Goal: Transaction & Acquisition: Book appointment/travel/reservation

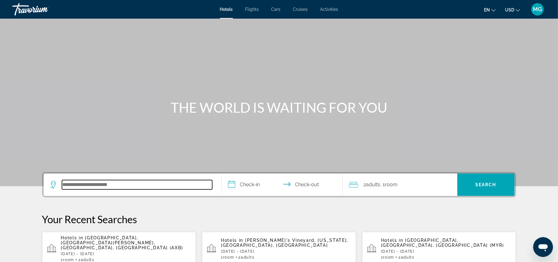
click at [144, 187] on input "Search hotel destination" at bounding box center [137, 184] width 150 height 9
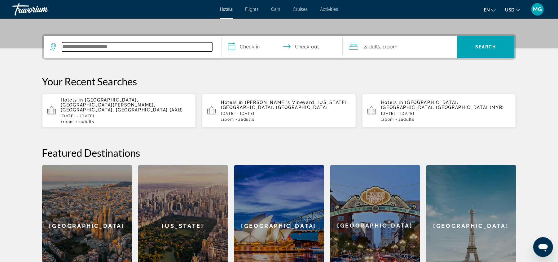
scroll to position [151, 0]
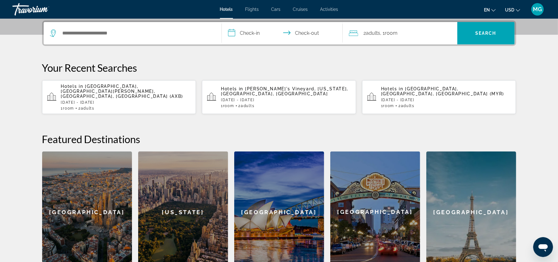
click at [411, 98] on p "[DATE] - [DATE]" at bounding box center [446, 100] width 130 height 4
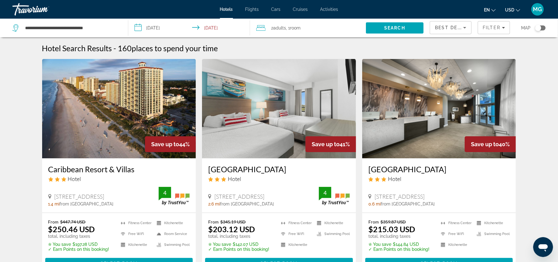
click at [440, 112] on img "Main content" at bounding box center [439, 108] width 154 height 99
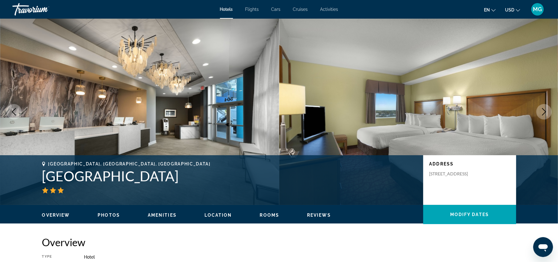
click at [545, 114] on icon "Next image" at bounding box center [544, 111] width 7 height 7
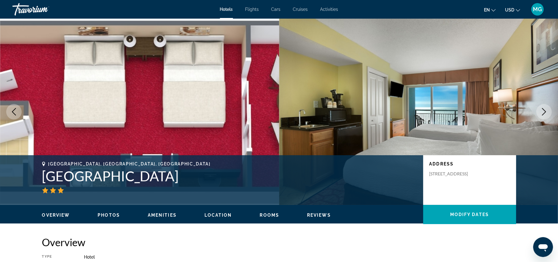
click at [545, 114] on icon "Next image" at bounding box center [544, 111] width 7 height 7
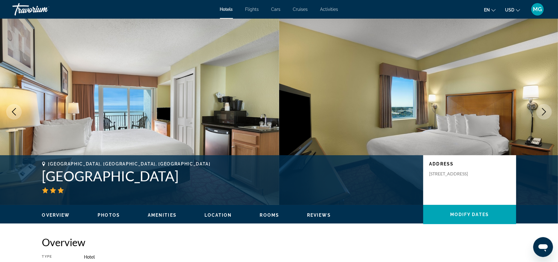
click at [545, 114] on icon "Next image" at bounding box center [544, 111] width 7 height 7
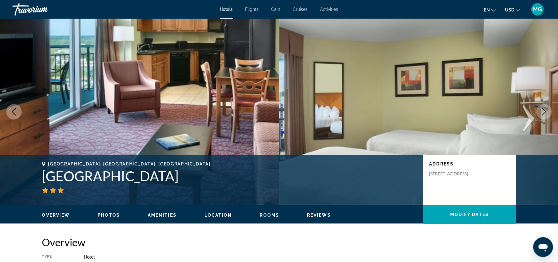
click at [545, 114] on icon "Next image" at bounding box center [544, 111] width 7 height 7
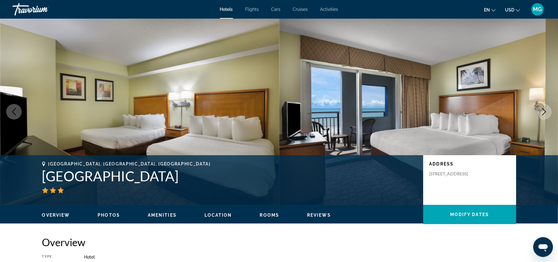
click at [14, 112] on icon "Previous image" at bounding box center [13, 111] width 7 height 7
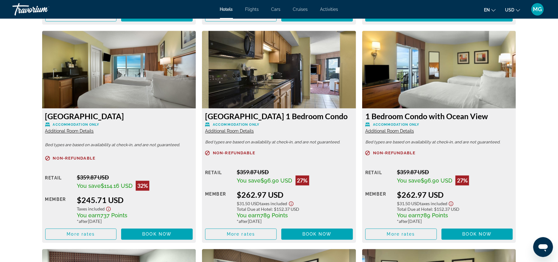
scroll to position [1072, 0]
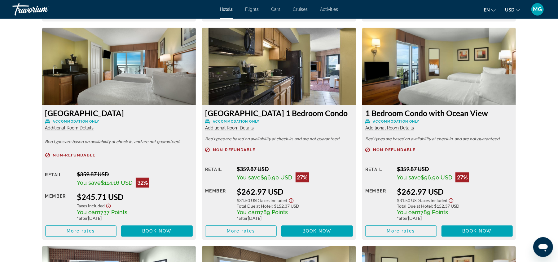
click at [271, 78] on img "Main content" at bounding box center [279, 67] width 154 height 78
click at [244, 128] on span "Additional Room Details" at bounding box center [229, 127] width 49 height 5
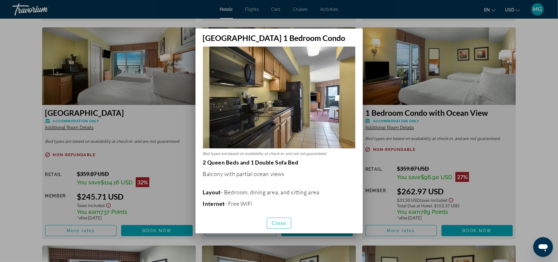
scroll to position [0, 0]
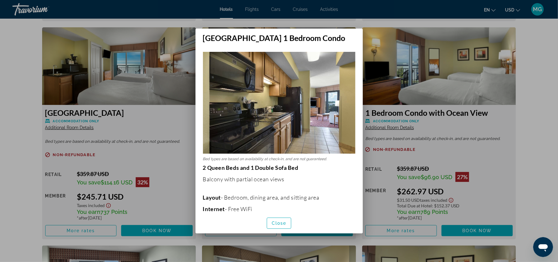
click at [539, 114] on div at bounding box center [279, 131] width 558 height 262
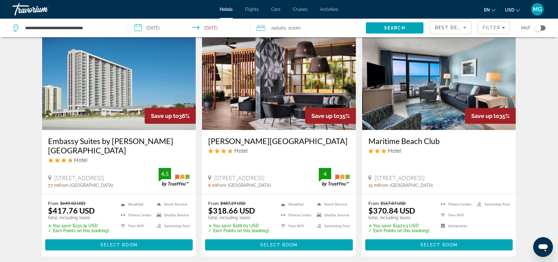
scroll to position [260, 0]
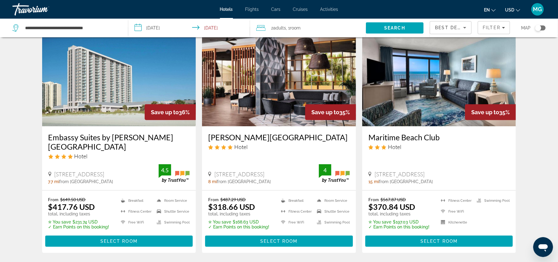
click at [281, 106] on img "Main content" at bounding box center [279, 76] width 154 height 99
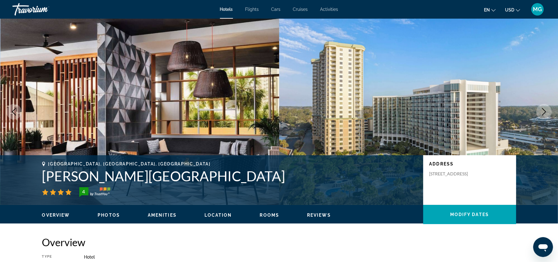
click at [545, 111] on icon "Next image" at bounding box center [544, 111] width 7 height 7
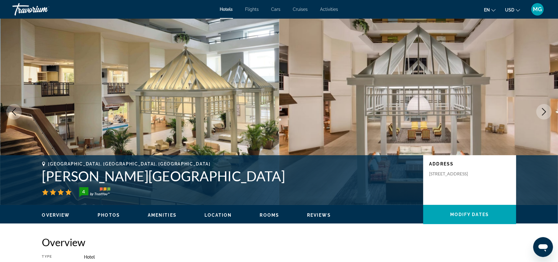
click at [545, 111] on icon "Next image" at bounding box center [544, 111] width 7 height 7
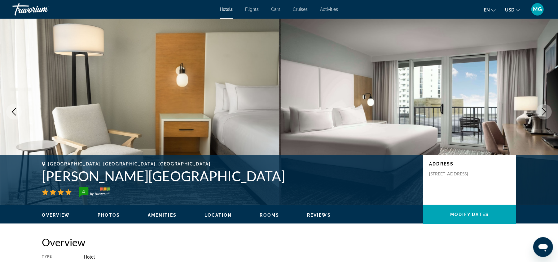
click at [545, 111] on icon "Next image" at bounding box center [544, 111] width 7 height 7
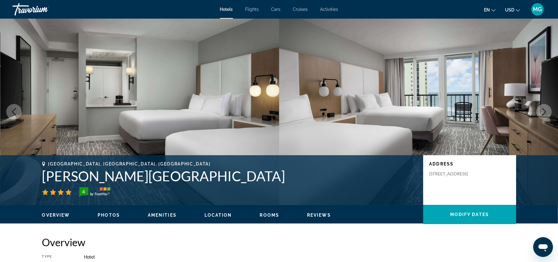
click at [545, 111] on icon "Next image" at bounding box center [544, 111] width 7 height 7
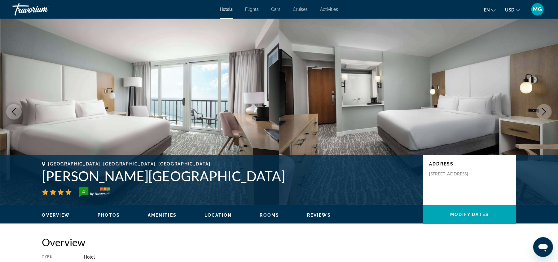
click at [545, 111] on icon "Next image" at bounding box center [544, 111] width 7 height 7
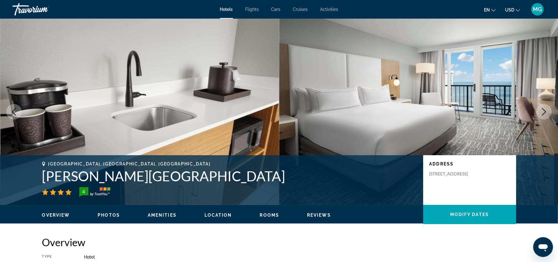
click at [545, 111] on icon "Next image" at bounding box center [544, 111] width 7 height 7
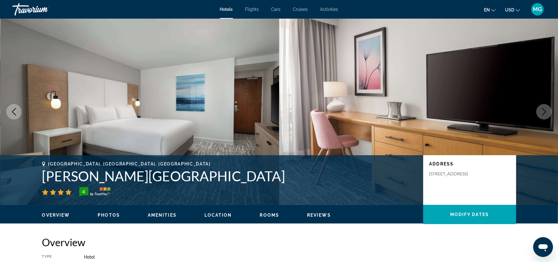
click at [545, 111] on icon "Next image" at bounding box center [544, 111] width 7 height 7
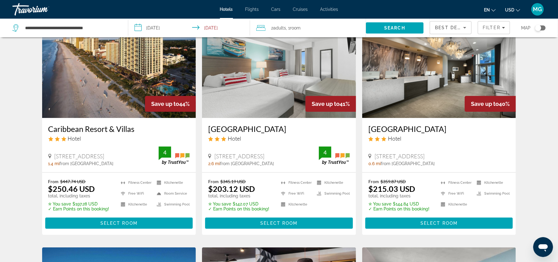
scroll to position [42, 0]
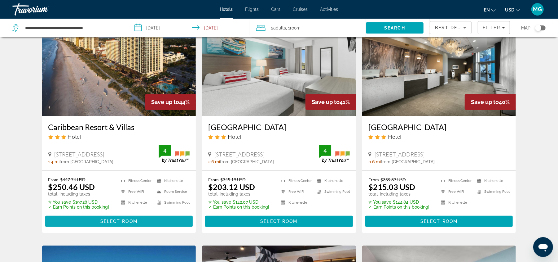
click at [151, 220] on span "Main content" at bounding box center [119, 221] width 148 height 15
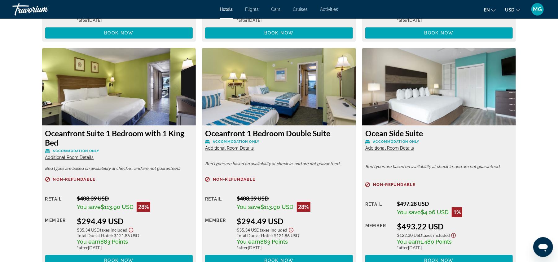
scroll to position [1052, 0]
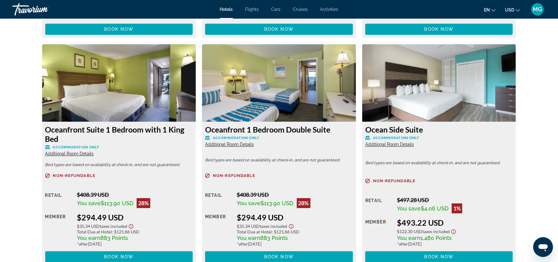
click at [110, 87] on img "Main content" at bounding box center [119, 83] width 154 height 78
click at [70, 154] on span "Additional Room Details" at bounding box center [69, 153] width 49 height 5
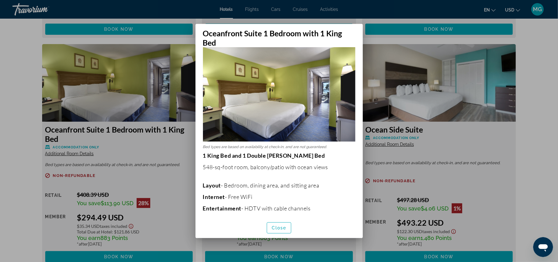
scroll to position [13, 0]
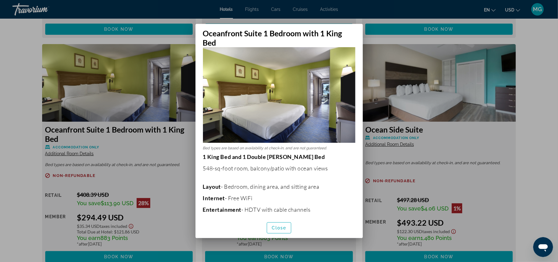
click at [344, 35] on h2 "Oceanfront Suite 1 Bedroom with 1 King Bed" at bounding box center [279, 35] width 167 height 23
click at [288, 225] on span "button" at bounding box center [279, 227] width 24 height 15
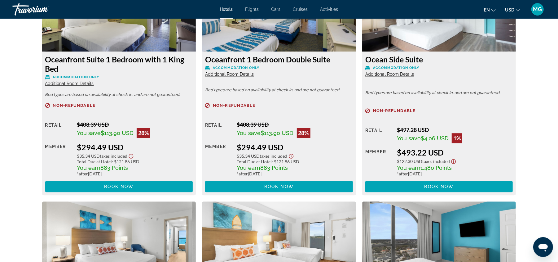
scroll to position [1144, 0]
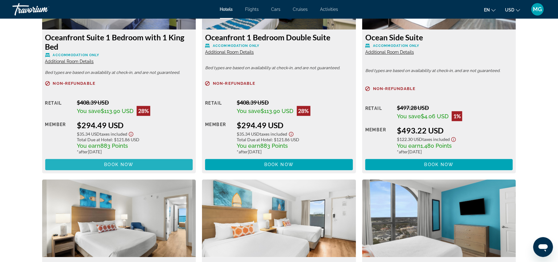
click at [131, 164] on span "Book now" at bounding box center [118, 164] width 29 height 5
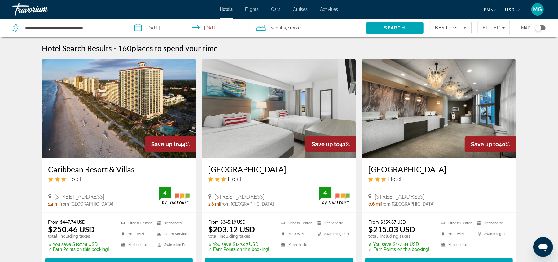
click at [164, 26] on input "**********" at bounding box center [190, 29] width 125 height 20
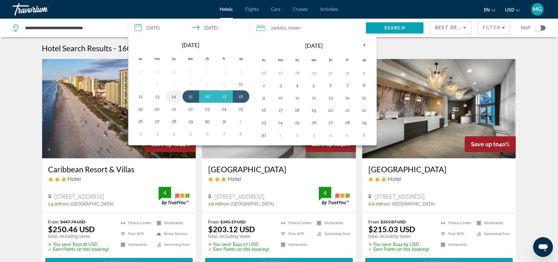
click at [174, 96] on button "14" at bounding box center [174, 96] width 10 height 9
click at [242, 97] on button "18" at bounding box center [241, 96] width 10 height 9
type input "**********"
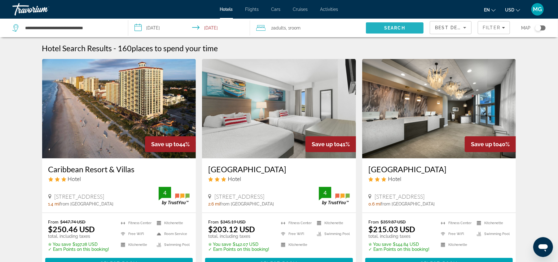
click at [396, 28] on span "Search" at bounding box center [394, 27] width 21 height 5
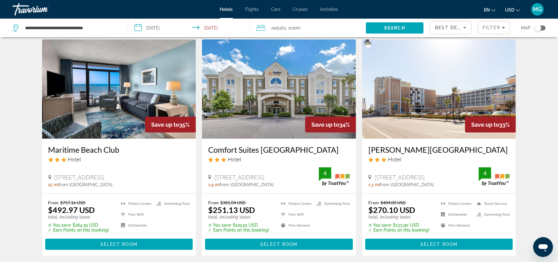
scroll to position [259, 0]
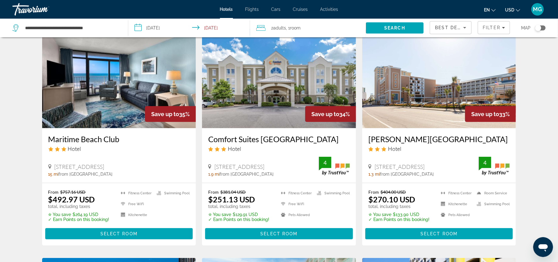
click at [95, 138] on h3 "Maritime Beach Club" at bounding box center [119, 138] width 142 height 9
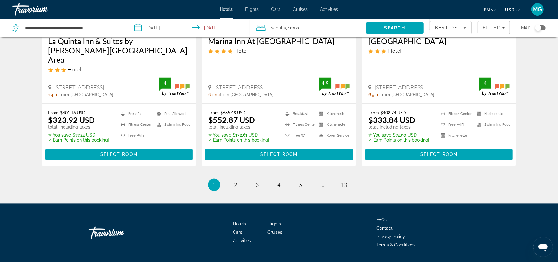
scroll to position [825, 0]
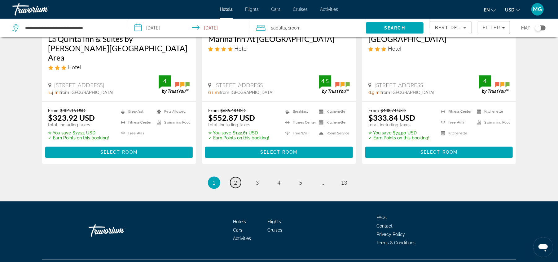
click at [239, 185] on link "page 2" at bounding box center [235, 182] width 11 height 11
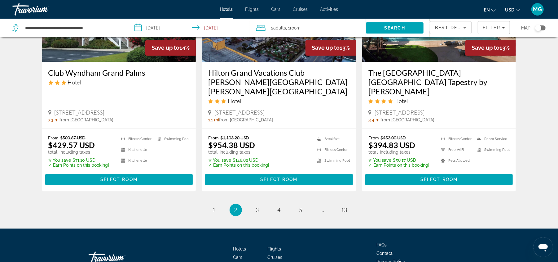
scroll to position [817, 0]
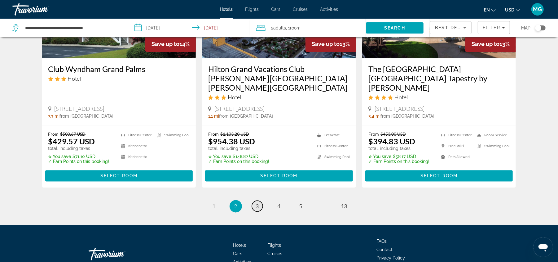
click at [259, 201] on link "page 3" at bounding box center [257, 206] width 11 height 11
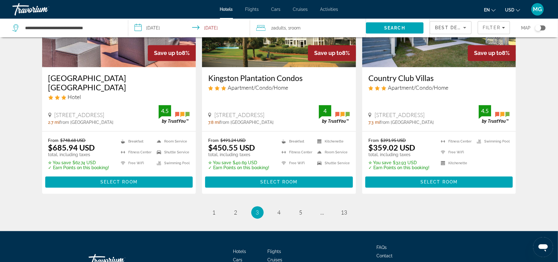
scroll to position [788, 0]
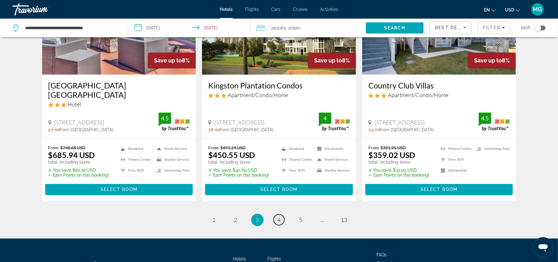
click at [282, 225] on link "page 4" at bounding box center [279, 219] width 11 height 11
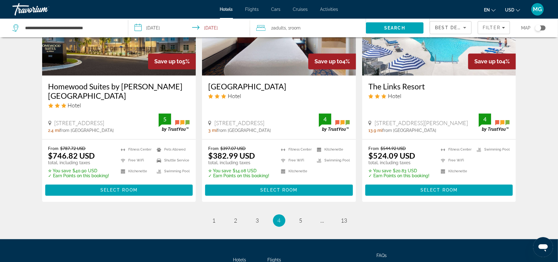
scroll to position [806, 0]
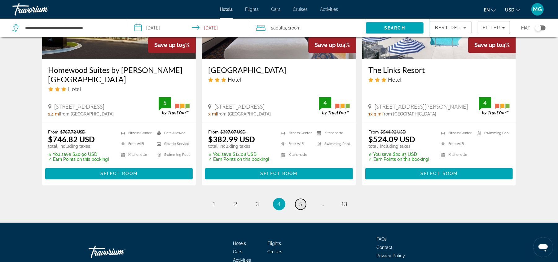
click at [299, 202] on link "page 5" at bounding box center [300, 204] width 11 height 11
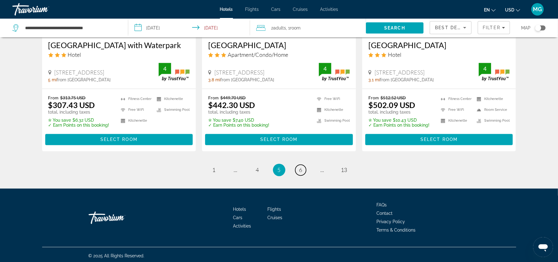
scroll to position [814, 0]
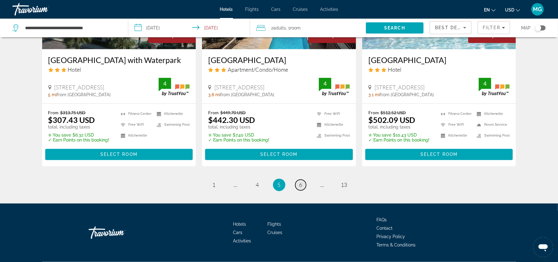
click at [303, 190] on link "page 6" at bounding box center [300, 185] width 11 height 11
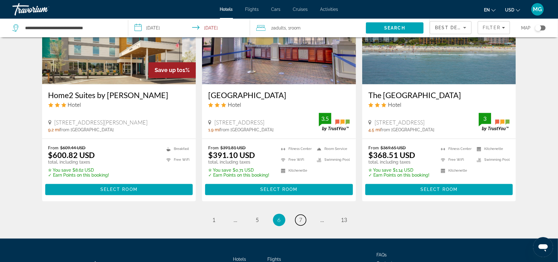
scroll to position [783, 0]
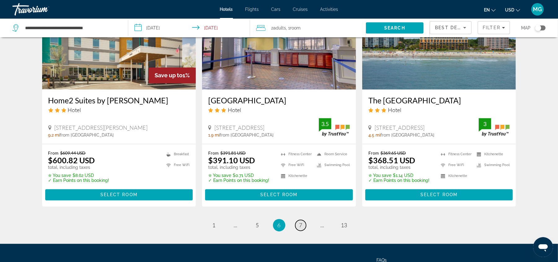
click at [302, 227] on span "7" at bounding box center [301, 225] width 3 height 7
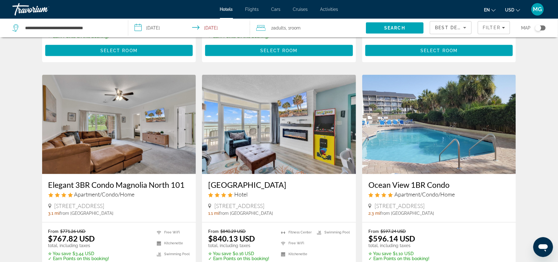
scroll to position [817, 0]
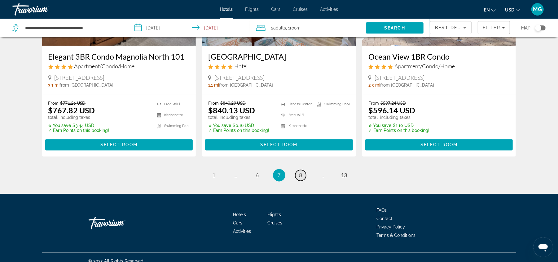
click at [303, 170] on link "page 8" at bounding box center [300, 175] width 11 height 11
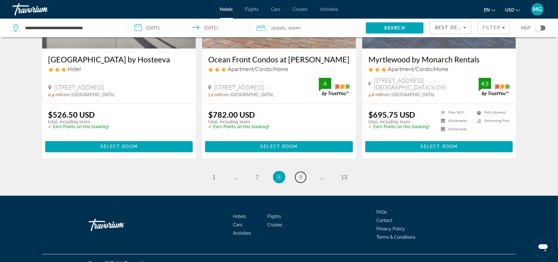
scroll to position [779, 0]
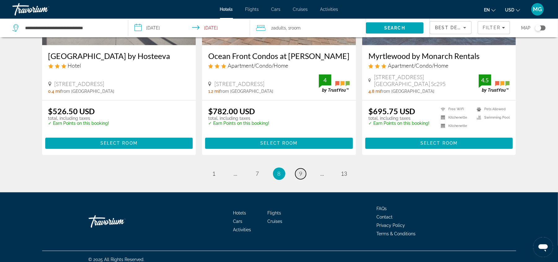
click at [303, 176] on link "page 9" at bounding box center [300, 173] width 11 height 11
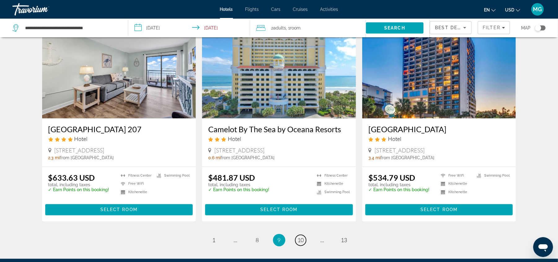
scroll to position [773, 0]
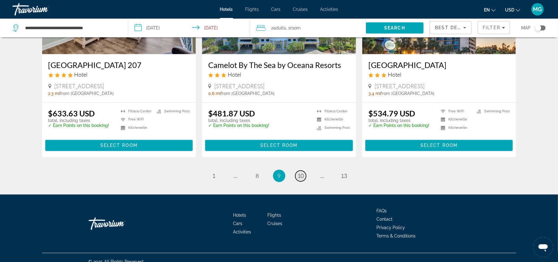
click at [303, 172] on span "10" at bounding box center [301, 175] width 6 height 7
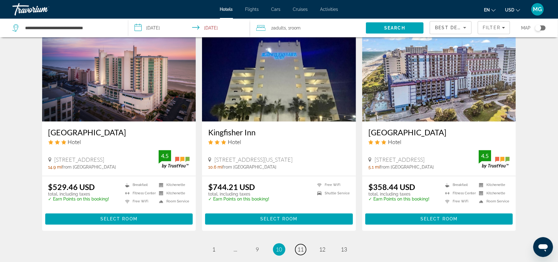
scroll to position [722, 0]
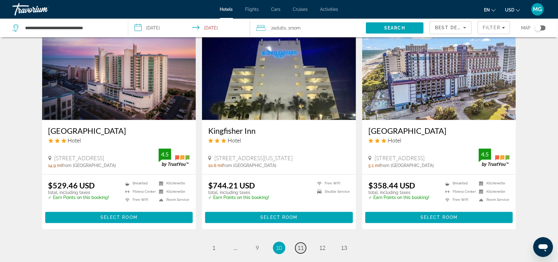
click at [304, 242] on link "page 11" at bounding box center [300, 247] width 11 height 11
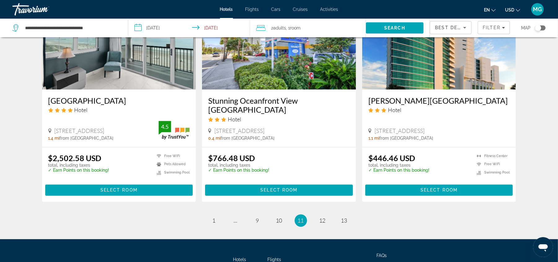
scroll to position [736, 0]
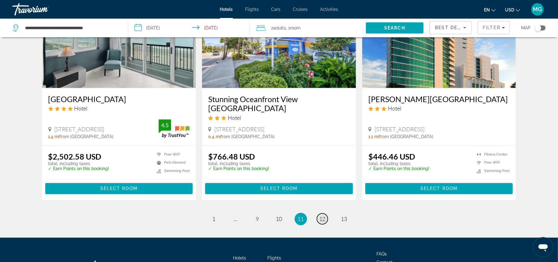
click at [324, 221] on span "12" at bounding box center [323, 218] width 6 height 7
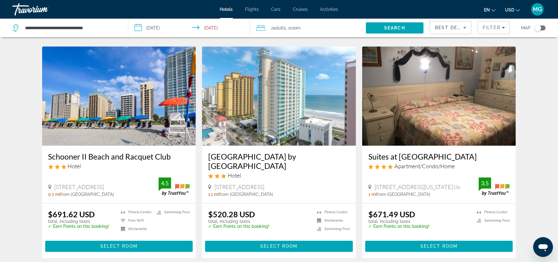
scroll to position [788, 0]
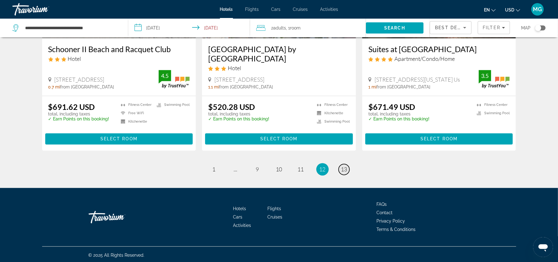
click at [343, 166] on span "13" at bounding box center [344, 169] width 6 height 7
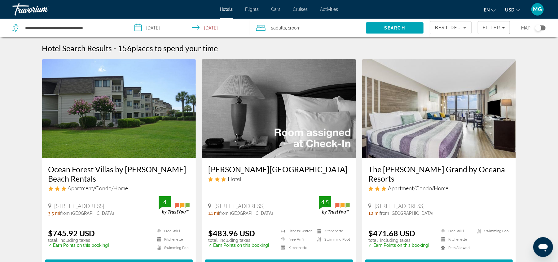
click at [430, 146] on img "Main content" at bounding box center [439, 108] width 154 height 99
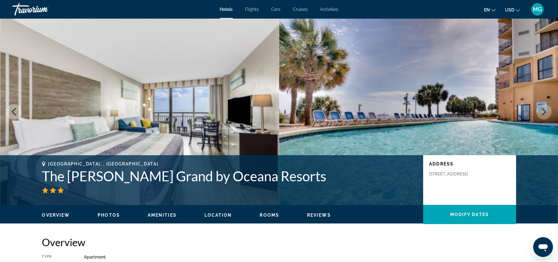
click at [544, 109] on icon "Next image" at bounding box center [545, 111] width 4 height 7
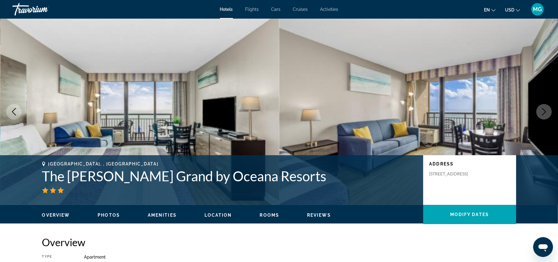
click at [544, 109] on icon "Next image" at bounding box center [545, 111] width 4 height 7
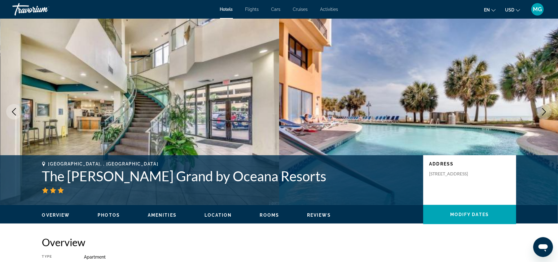
click at [544, 109] on icon "Next image" at bounding box center [545, 111] width 4 height 7
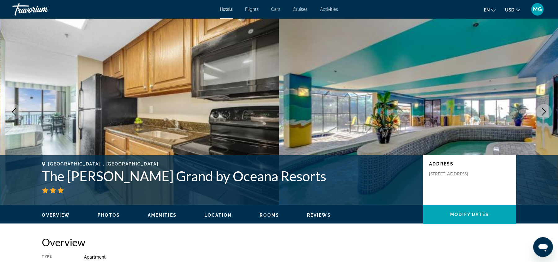
click at [544, 109] on icon "Next image" at bounding box center [545, 111] width 4 height 7
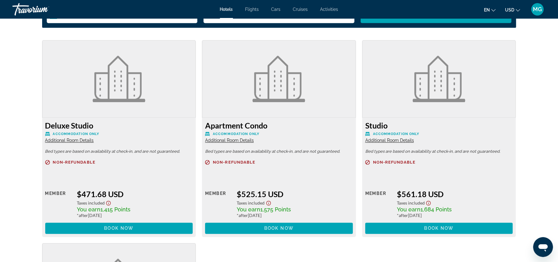
scroll to position [801, 0]
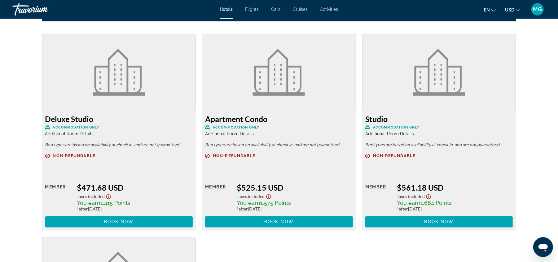
click at [235, 133] on span "Additional Room Details" at bounding box center [229, 133] width 49 height 5
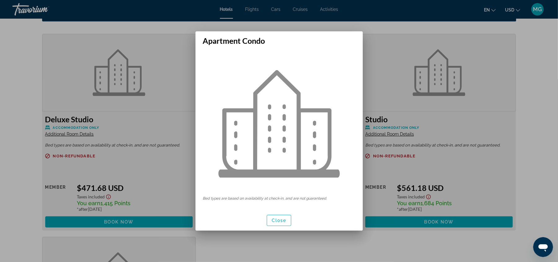
scroll to position [0, 0]
click at [278, 223] on span "button" at bounding box center [279, 220] width 24 height 15
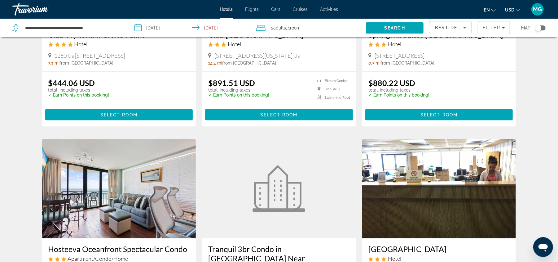
scroll to position [801, 0]
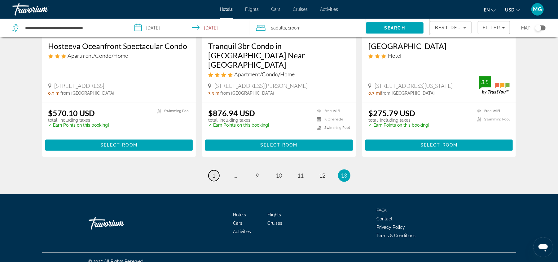
click at [215, 172] on span "1" at bounding box center [214, 175] width 3 height 7
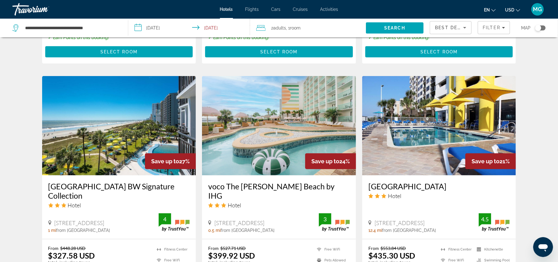
scroll to position [444, 0]
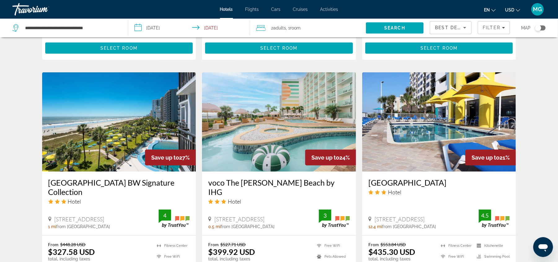
click at [104, 150] on img "Main content" at bounding box center [119, 121] width 154 height 99
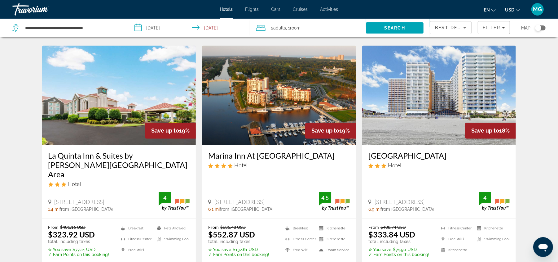
scroll to position [717, 0]
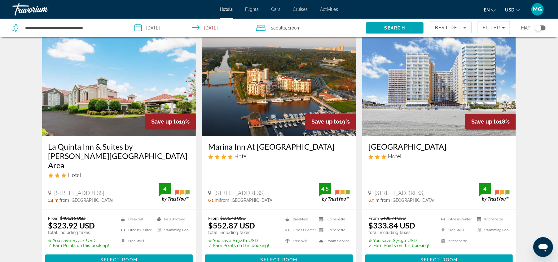
click at [406, 101] on img "Main content" at bounding box center [439, 86] width 154 height 99
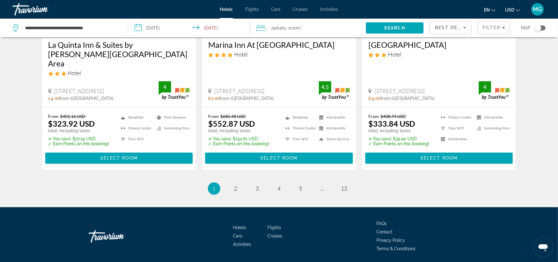
scroll to position [841, 0]
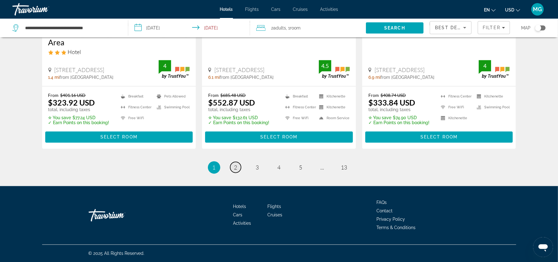
click at [236, 168] on span "2" at bounding box center [235, 167] width 3 height 7
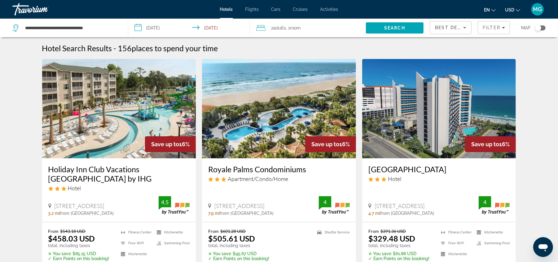
click at [277, 126] on img "Main content" at bounding box center [279, 108] width 154 height 99
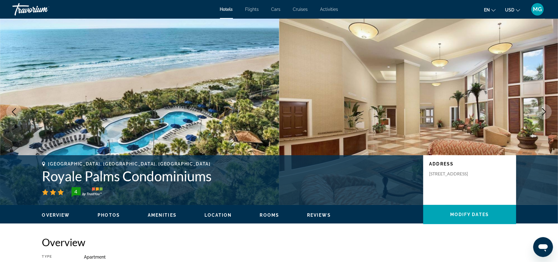
click at [546, 114] on icon "Next image" at bounding box center [544, 111] width 7 height 7
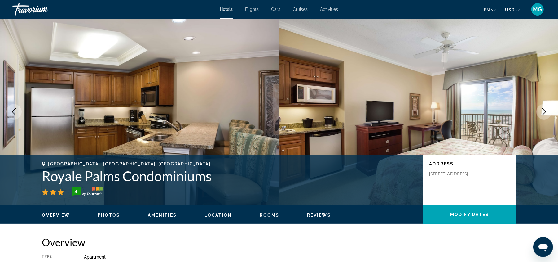
click at [546, 114] on icon "Next image" at bounding box center [544, 111] width 7 height 7
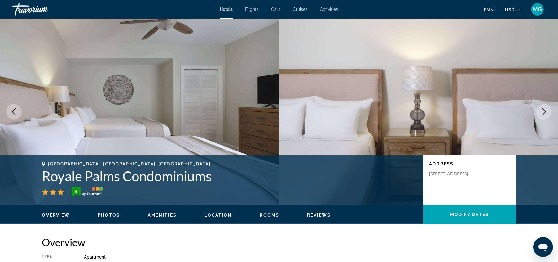
click at [546, 114] on icon "Next image" at bounding box center [544, 111] width 7 height 7
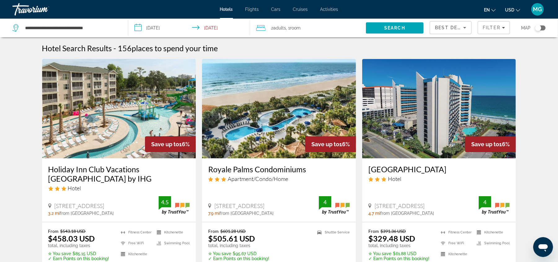
click at [425, 120] on img "Main content" at bounding box center [439, 108] width 154 height 99
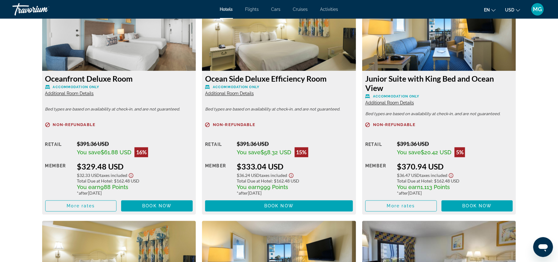
scroll to position [1026, 0]
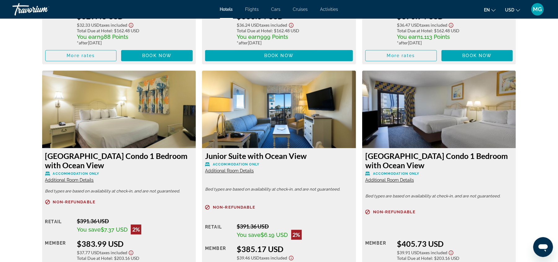
click at [236, 170] on span "Additional Room Details" at bounding box center [229, 170] width 49 height 5
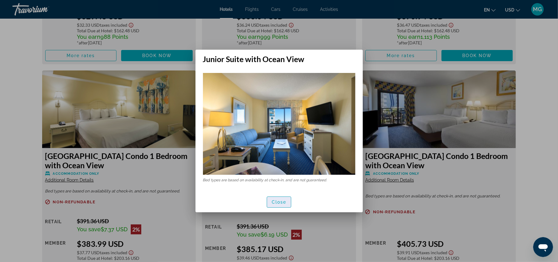
click at [282, 199] on span "button" at bounding box center [279, 201] width 24 height 15
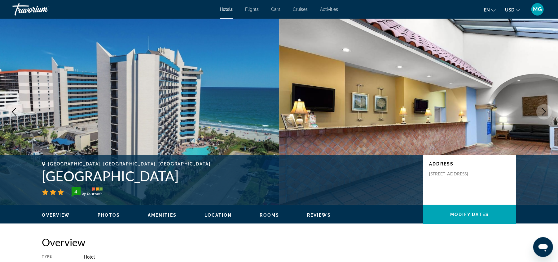
scroll to position [1026, 0]
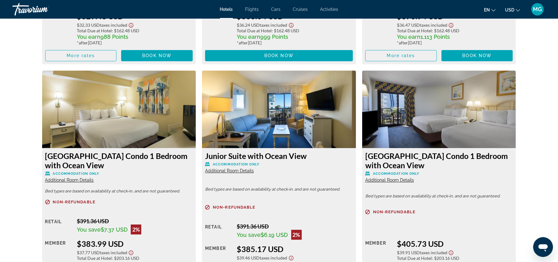
click at [258, 113] on img "Main content" at bounding box center [279, 109] width 154 height 78
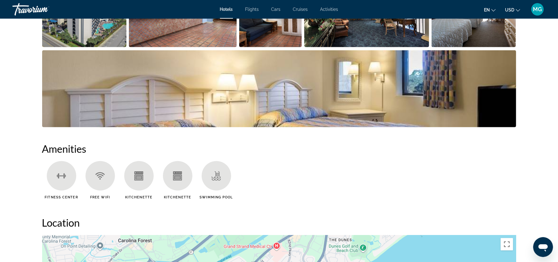
scroll to position [0, 0]
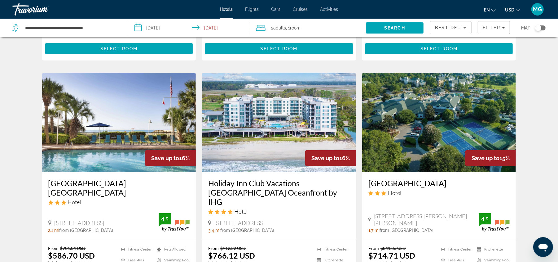
scroll to position [235, 0]
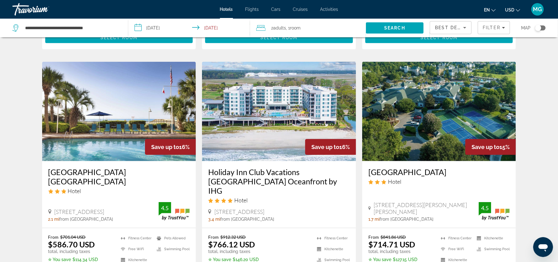
click at [96, 109] on img "Main content" at bounding box center [119, 111] width 154 height 99
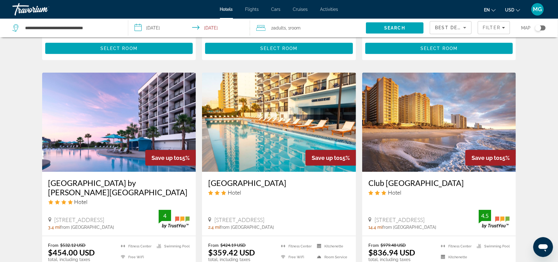
scroll to position [463, 0]
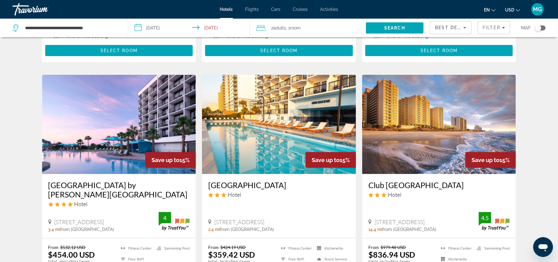
click at [144, 113] on img "Main content" at bounding box center [119, 124] width 154 height 99
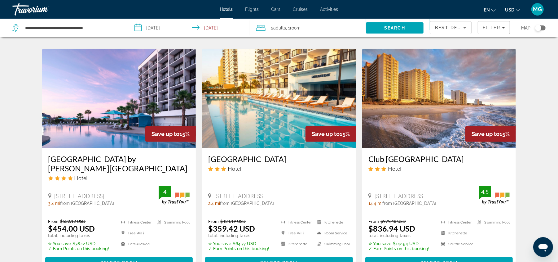
scroll to position [490, 0]
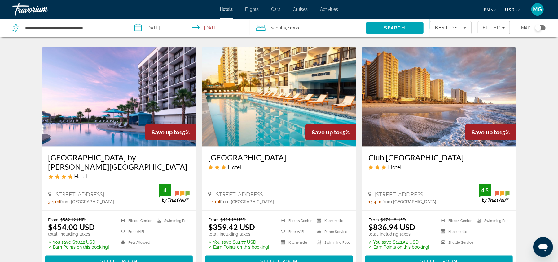
click at [252, 104] on img "Main content" at bounding box center [279, 96] width 154 height 99
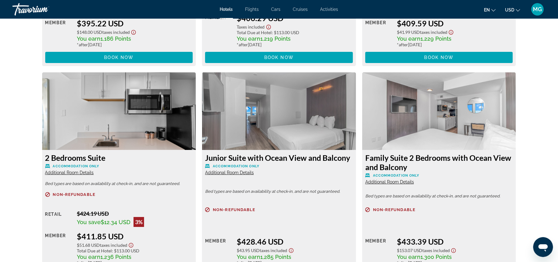
scroll to position [1464, 0]
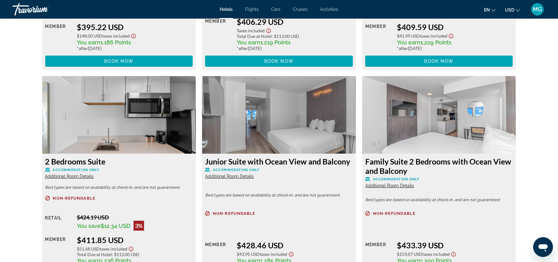
click at [238, 175] on span "Additional Room Details" at bounding box center [229, 176] width 49 height 5
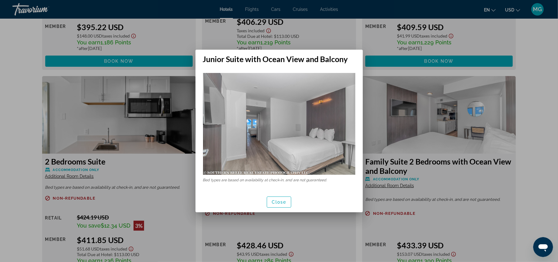
scroll to position [0, 0]
click at [280, 204] on span "Close" at bounding box center [279, 201] width 15 height 5
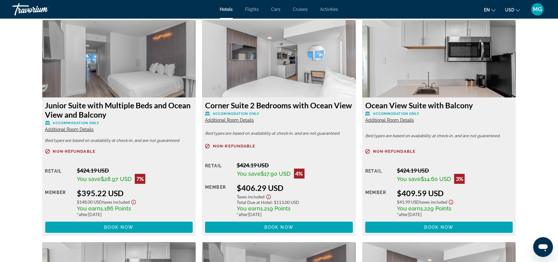
scroll to position [1267, 0]
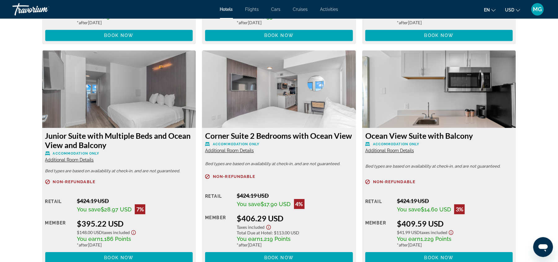
click at [393, 149] on span "Additional Room Details" at bounding box center [390, 150] width 49 height 5
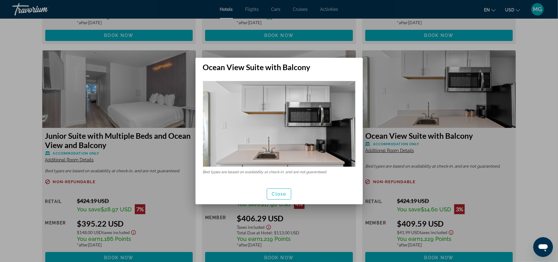
click at [393, 149] on div at bounding box center [279, 131] width 558 height 262
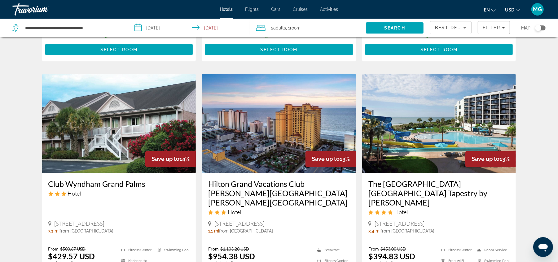
scroll to position [706, 0]
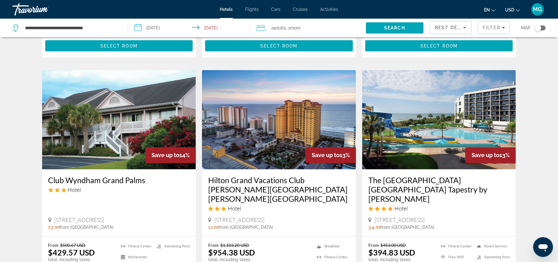
click at [411, 182] on h3 "The [GEOGRAPHIC_DATA] [GEOGRAPHIC_DATA] Tapestry by [PERSON_NAME]" at bounding box center [440, 189] width 142 height 28
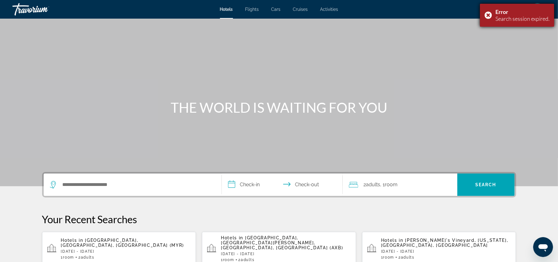
click at [517, 17] on div "Search session expired." at bounding box center [523, 18] width 54 height 7
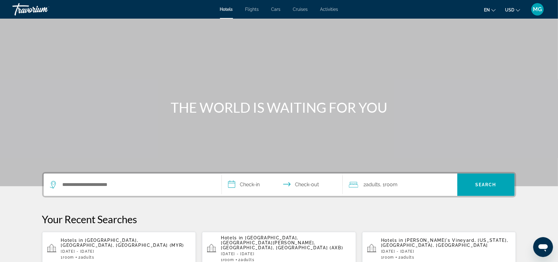
click at [116, 242] on div "Hotels in [GEOGRAPHIC_DATA], [GEOGRAPHIC_DATA], [GEOGRAPHIC_DATA] (MYR) [DATE] …" at bounding box center [126, 248] width 130 height 22
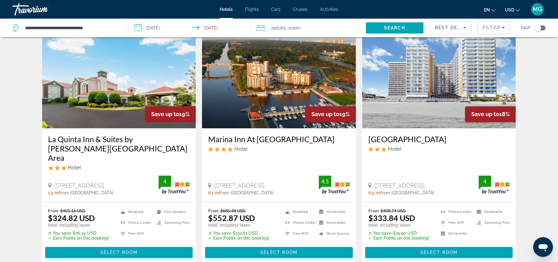
scroll to position [841, 0]
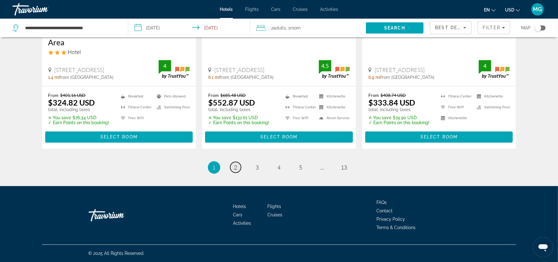
click at [237, 167] on span "2" at bounding box center [235, 167] width 3 height 7
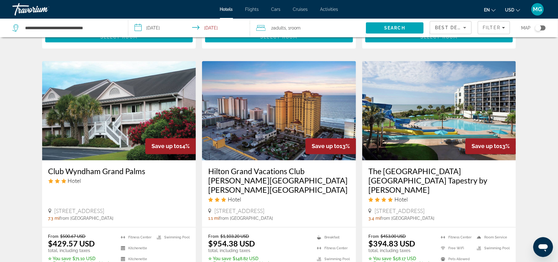
scroll to position [724, 0]
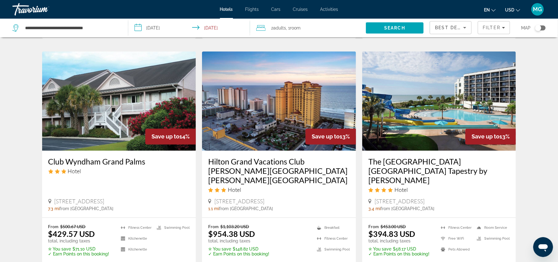
click at [424, 102] on img "Main content" at bounding box center [439, 100] width 154 height 99
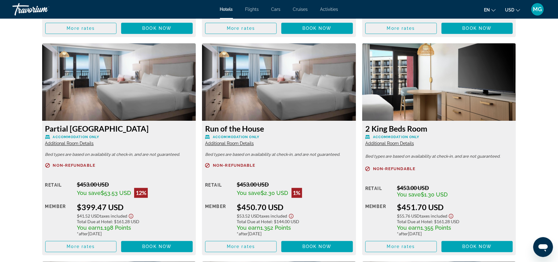
scroll to position [1061, 0]
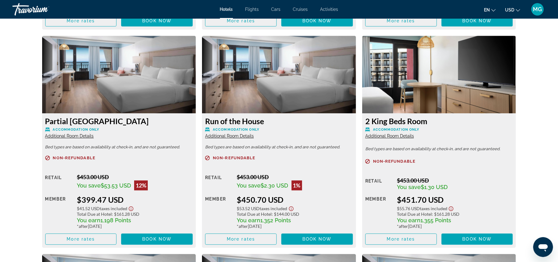
click at [241, 132] on div "Run of the House Accommodation Only Additional Room Details" at bounding box center [279, 127] width 148 height 22
click at [246, 135] on span "Additional Room Details" at bounding box center [229, 135] width 49 height 5
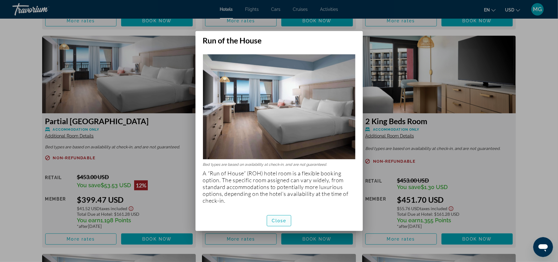
click at [280, 221] on span "Close" at bounding box center [279, 220] width 15 height 5
